Goal: Task Accomplishment & Management: Manage account settings

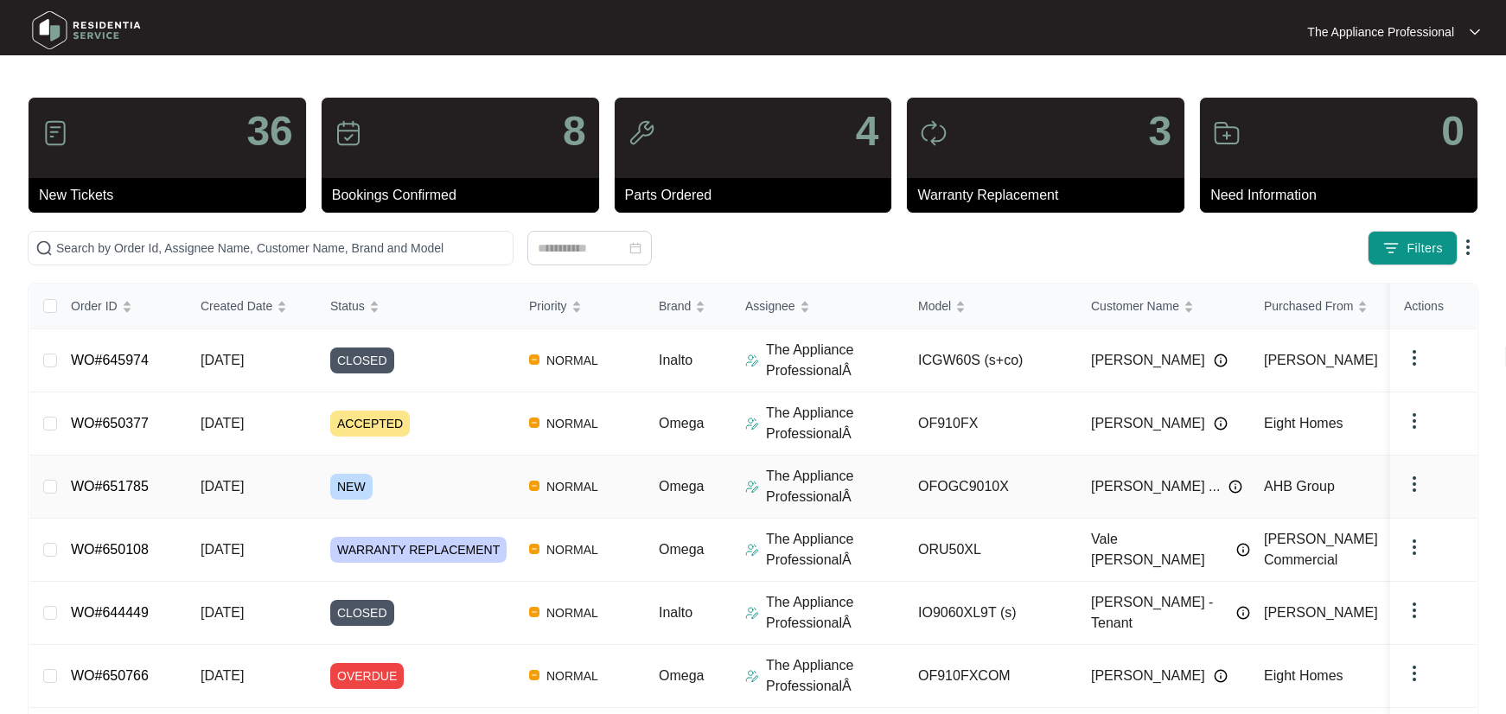
click at [300, 498] on td "[DATE]" at bounding box center [252, 487] width 130 height 63
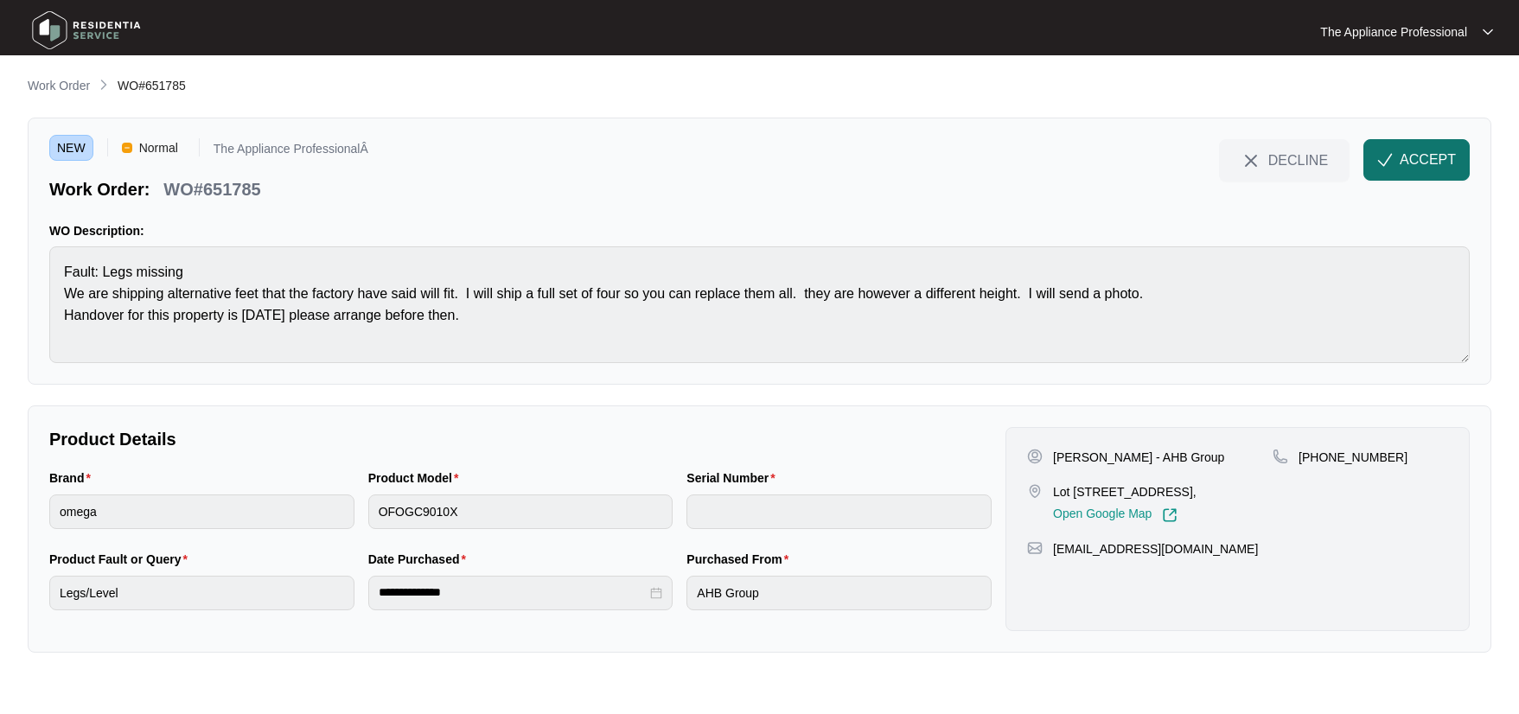
click at [1417, 162] on span "ACCEPT" at bounding box center [1427, 160] width 56 height 21
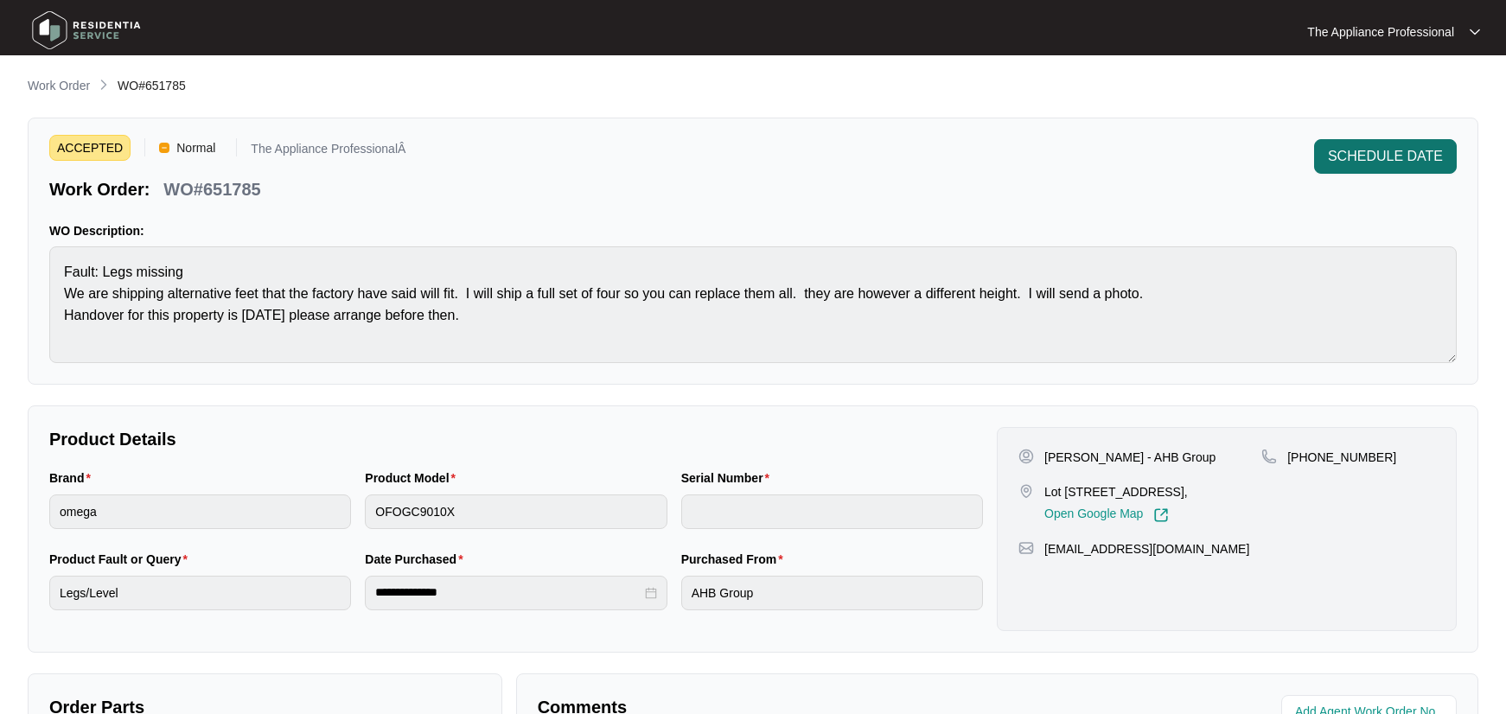
click at [1402, 157] on span "SCHEDULE DATE" at bounding box center [1385, 156] width 115 height 21
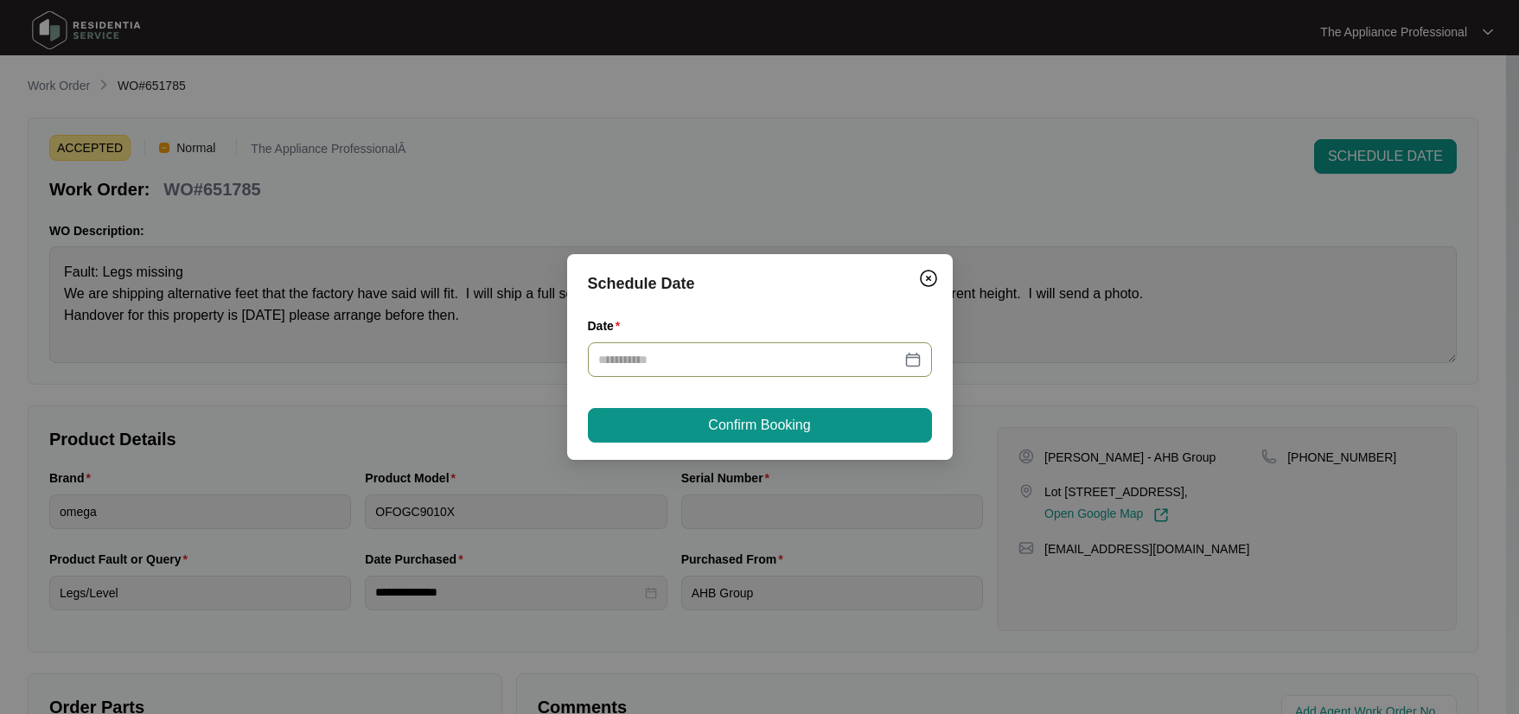
click at [913, 357] on div at bounding box center [759, 359] width 323 height 19
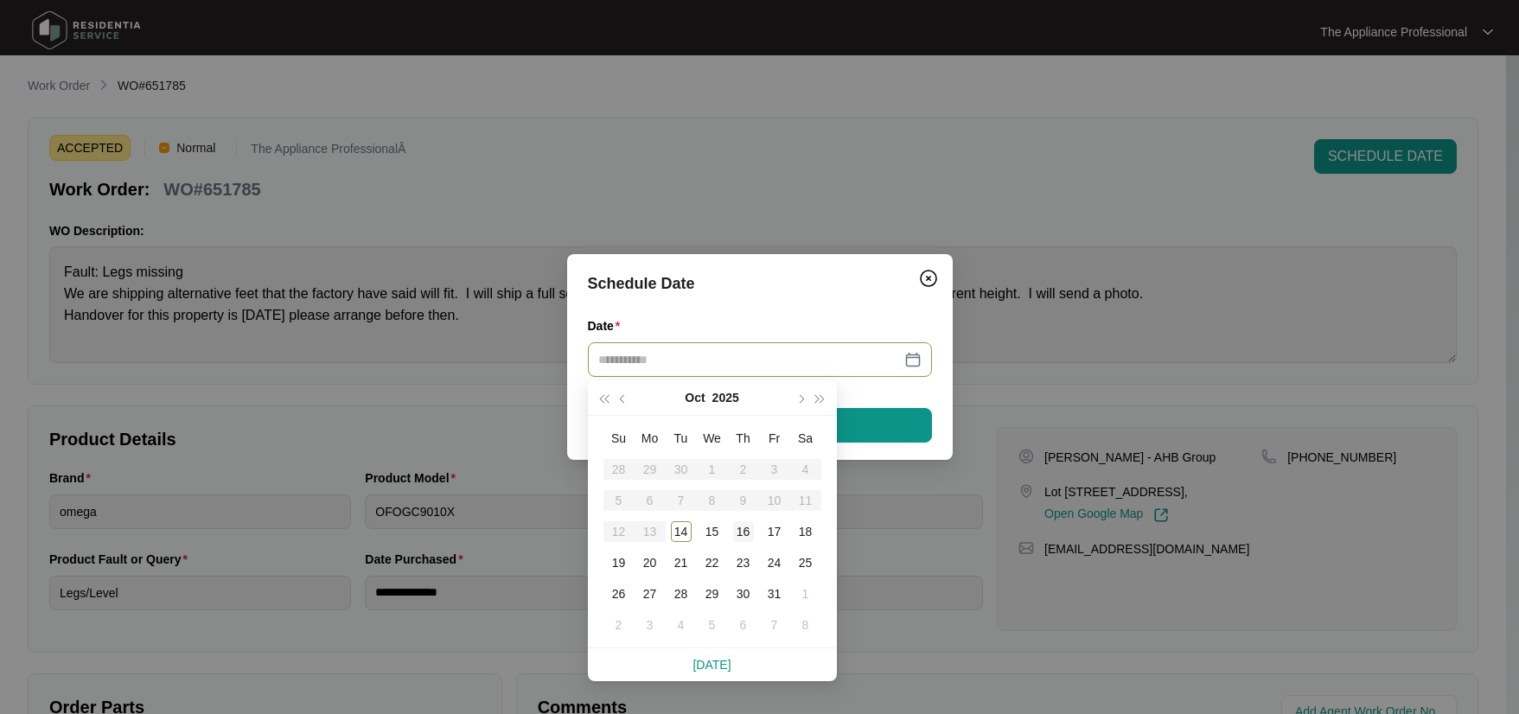
type input "**********"
click at [741, 536] on div "16" at bounding box center [743, 531] width 21 height 21
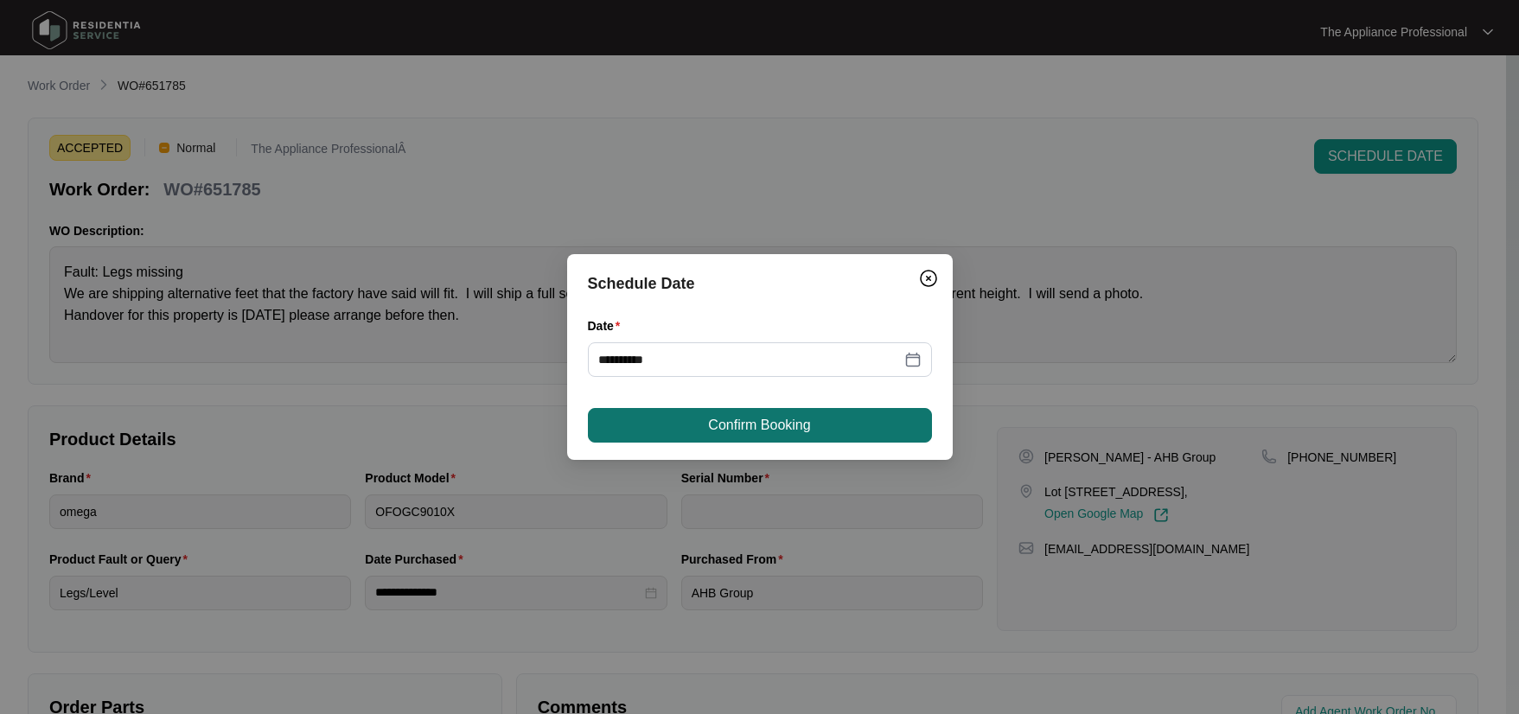
click at [745, 425] on span "Confirm Booking" at bounding box center [759, 425] width 102 height 21
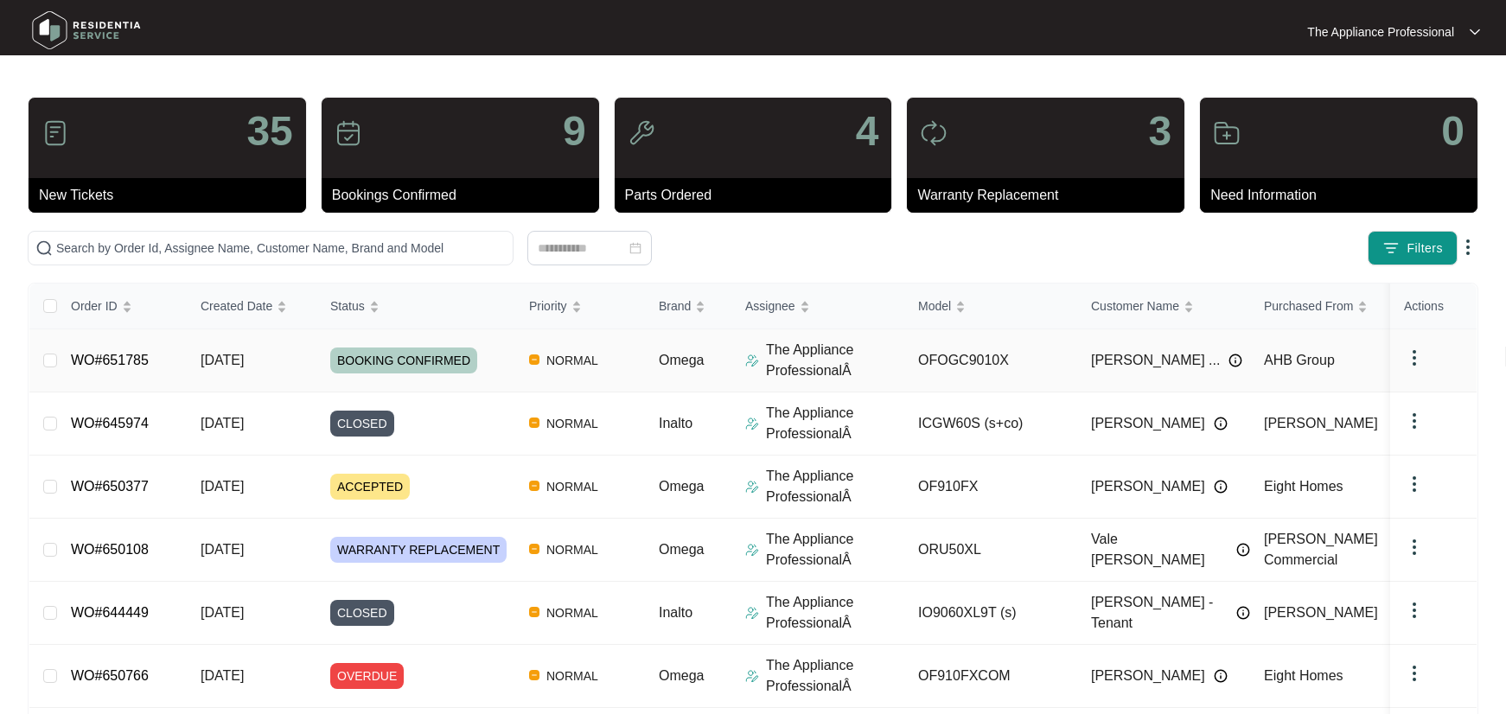
scroll to position [335, 0]
